Goal: Check status

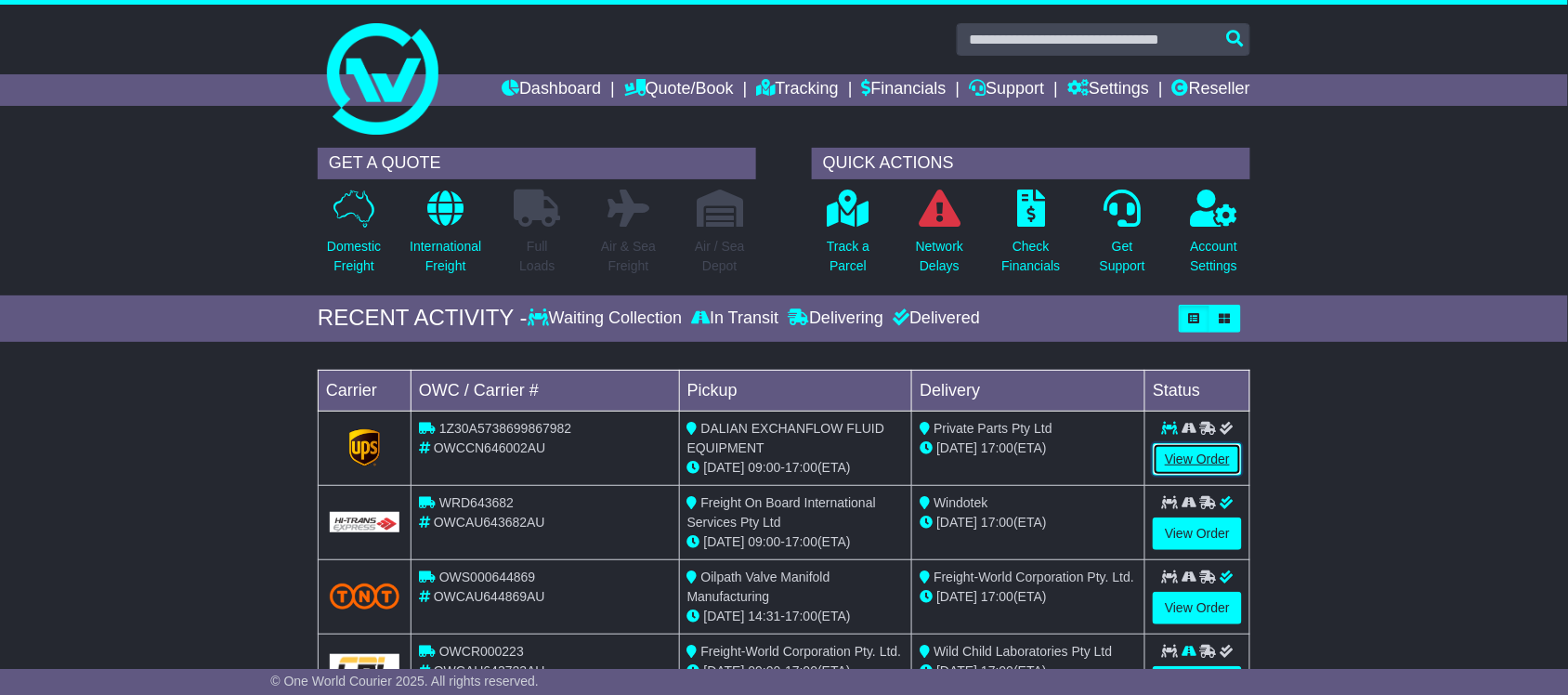
click at [1195, 464] on link "View Order" at bounding box center [1197, 460] width 89 height 32
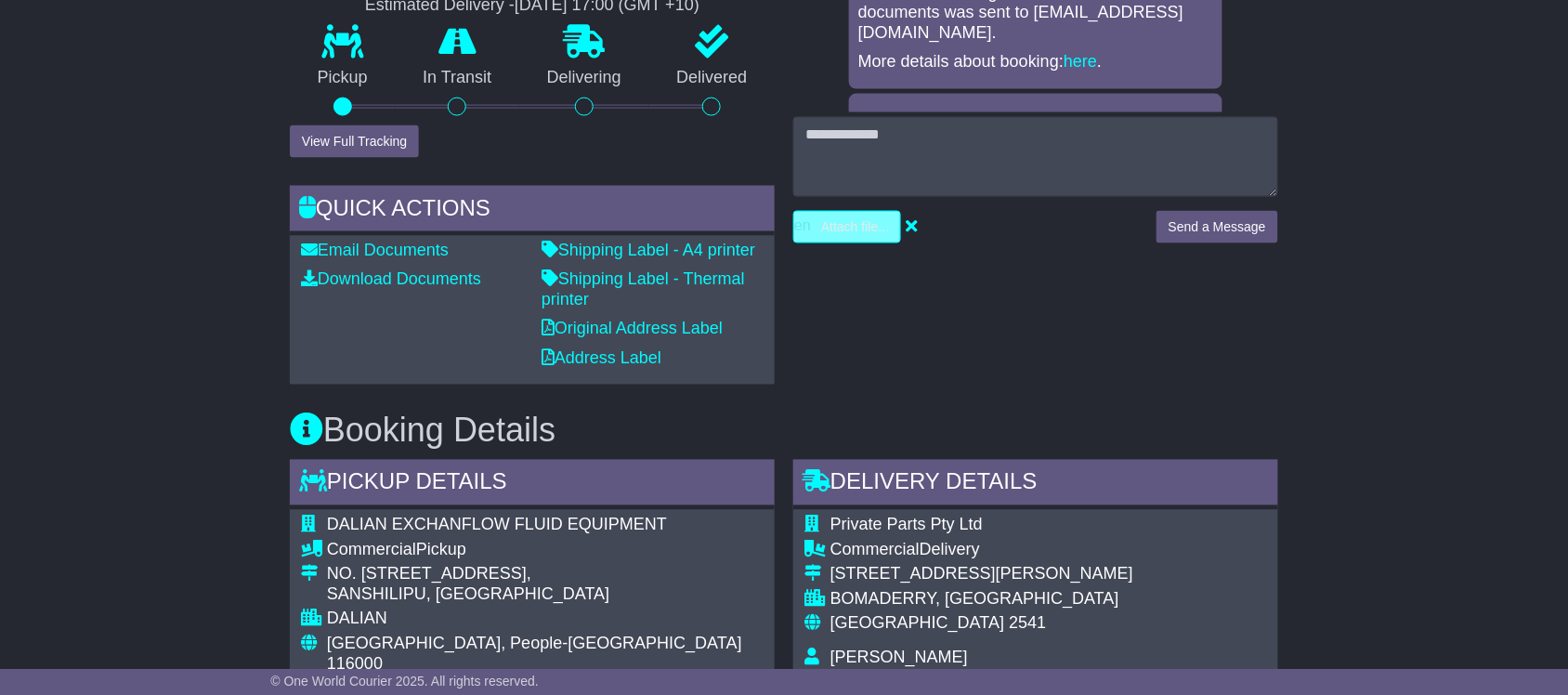
scroll to position [929, 0]
